Goal: Task Accomplishment & Management: Complete application form

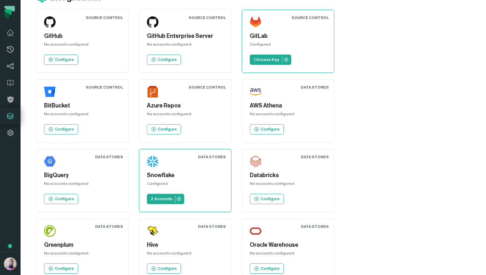
scroll to position [14, 0]
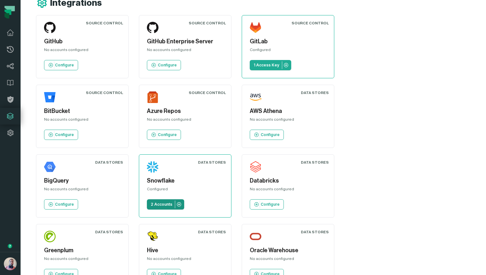
click at [172, 202] on p "2 Accounts" at bounding box center [162, 204] width 22 height 5
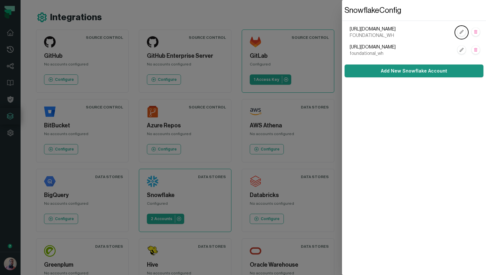
click at [371, 72] on link "Add New Snowflake Account" at bounding box center [414, 71] width 139 height 13
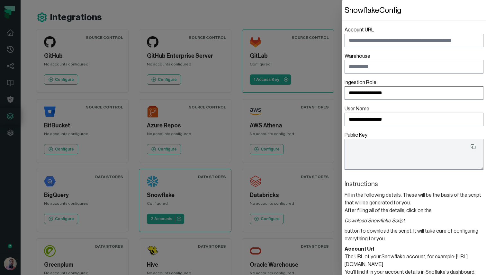
type textarea "**********"
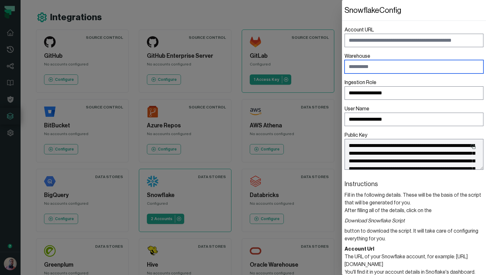
click at [396, 63] on input "Warehouse" at bounding box center [414, 66] width 139 height 13
type input "*"
click at [362, 54] on label "Warehouse" at bounding box center [414, 62] width 139 height 21
click at [362, 60] on input "Warehouse" at bounding box center [414, 66] width 139 height 13
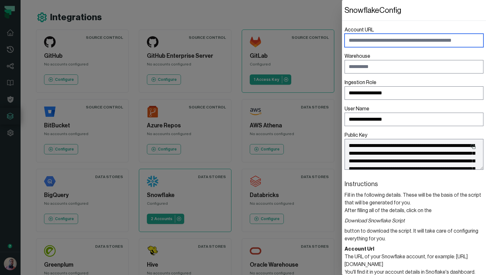
click at [390, 38] on input "Account URL" at bounding box center [414, 40] width 139 height 13
click at [381, 41] on input "Account URL" at bounding box center [414, 40] width 139 height 13
click at [382, 23] on form "**********" at bounding box center [414, 231] width 139 height 420
click at [356, 212] on section "Instructions Fill in the following details. These will be the basis of the scri…" at bounding box center [414, 276] width 139 height 192
click at [430, 231] on section "Instructions Fill in the following details. These will be the basis of the scri…" at bounding box center [414, 276] width 139 height 192
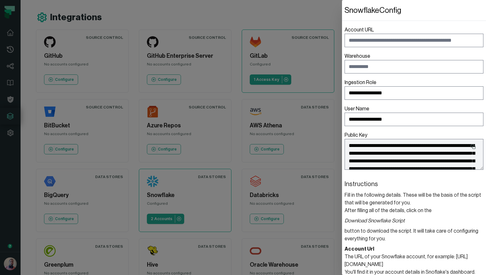
click at [455, 230] on section "Instructions Fill in the following details. These will be the basis of the scri…" at bounding box center [414, 276] width 139 height 192
click at [411, 230] on section "Instructions Fill in the following details. These will be the basis of the scri…" at bounding box center [414, 276] width 139 height 192
drag, startPoint x: 409, startPoint y: 231, endPoint x: 433, endPoint y: 238, distance: 24.9
click at [433, 238] on section "Instructions Fill in the following details. These will be the basis of the scri…" at bounding box center [414, 276] width 139 height 192
copy section "t will take care of configuring everything for you."
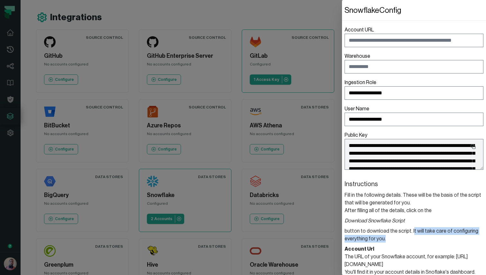
scroll to position [22, 0]
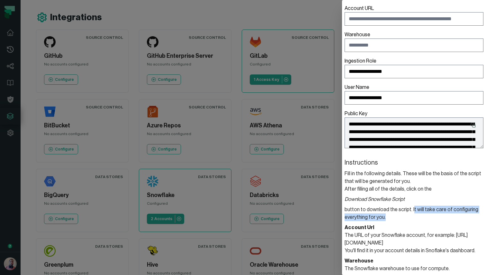
click at [431, 209] on section "Instructions Fill in the following details. These will be the basis of the scri…" at bounding box center [414, 254] width 139 height 192
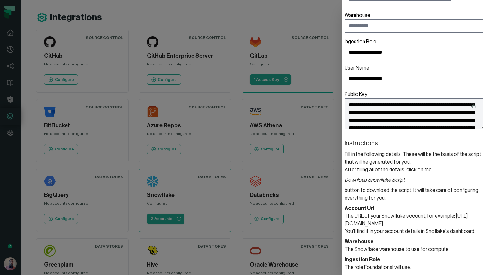
scroll to position [44, 0]
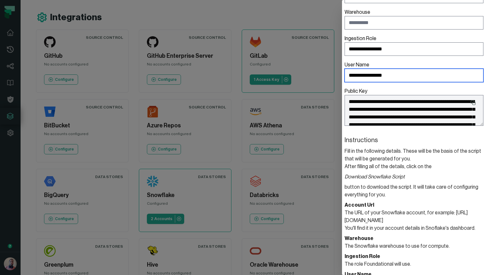
click at [417, 82] on input "**********" at bounding box center [414, 75] width 139 height 13
click at [410, 87] on label "**********" at bounding box center [414, 107] width 139 height 41
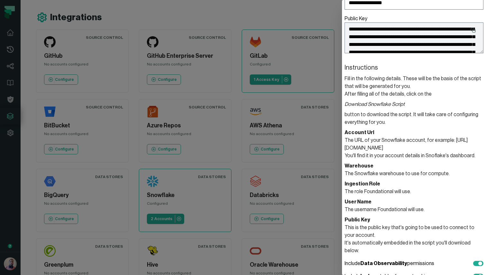
scroll to position [158, 0]
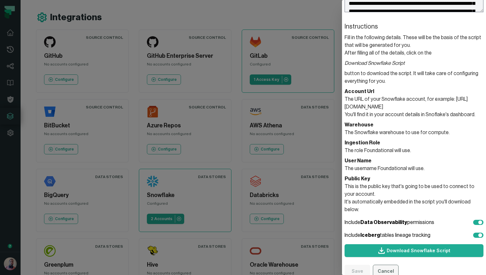
click at [391, 265] on button "Cancel" at bounding box center [386, 271] width 26 height 13
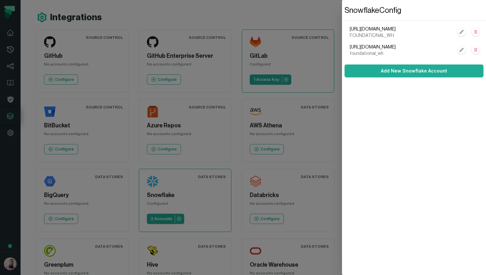
click at [342, 98] on dialog "Snowflake Config https://OTEVMZG-OS97289.snowflakecomputing.com FOUNDATIONAL_WH…" at bounding box center [414, 137] width 144 height 275
